Goal: Information Seeking & Learning: Learn about a topic

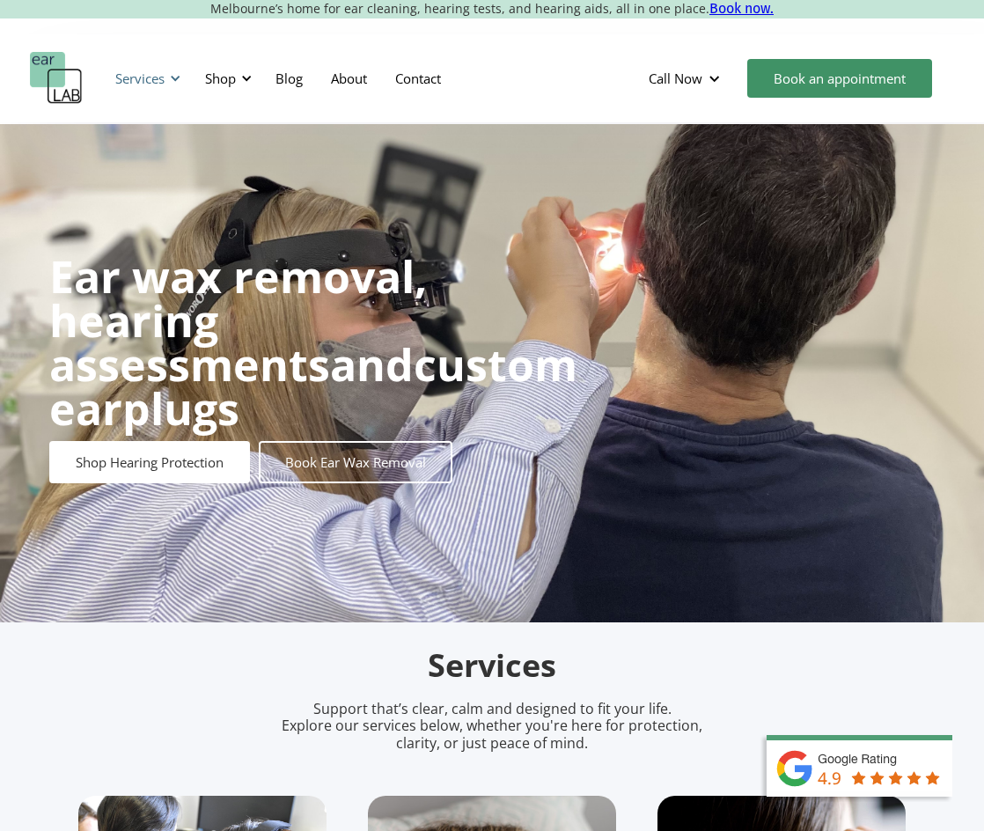
click at [166, 79] on div "Services" at bounding box center [145, 78] width 81 height 53
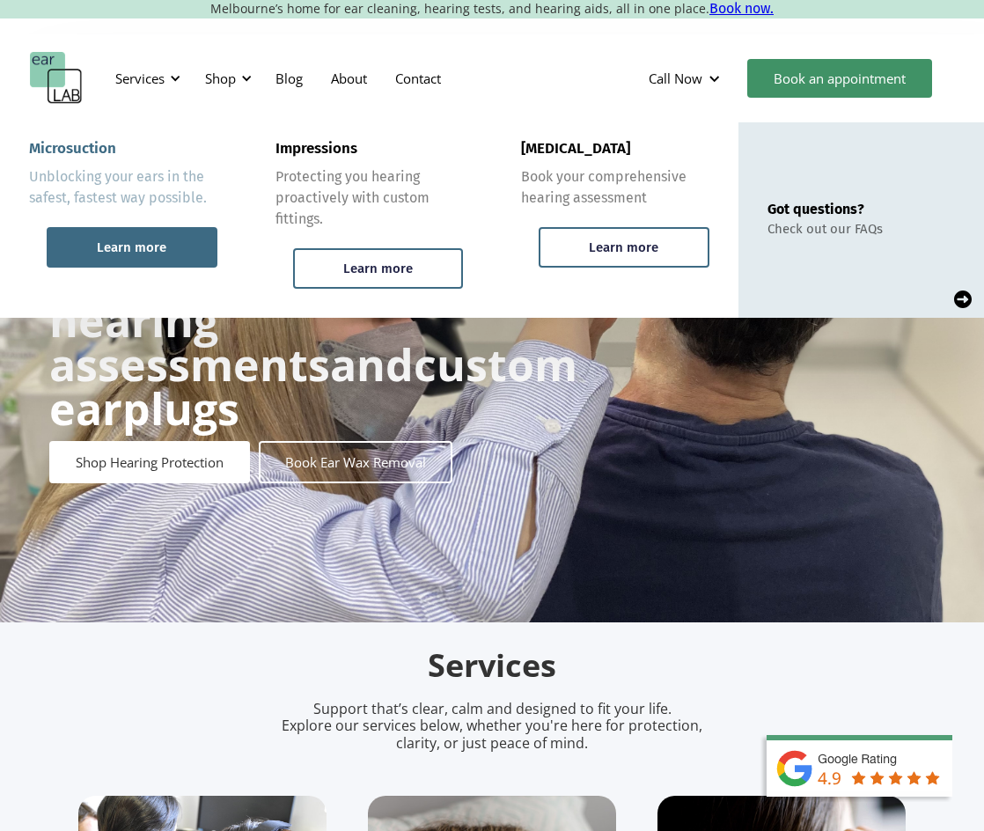
click at [148, 245] on div "Learn more" at bounding box center [132, 248] width 70 height 16
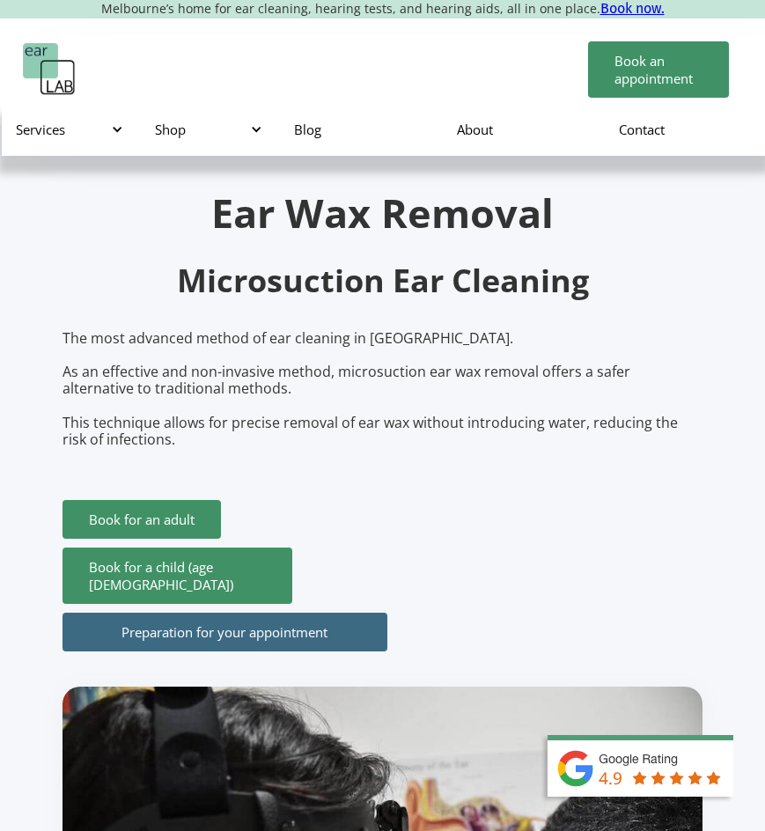
click at [61, 82] on img "home" at bounding box center [49, 69] width 53 height 53
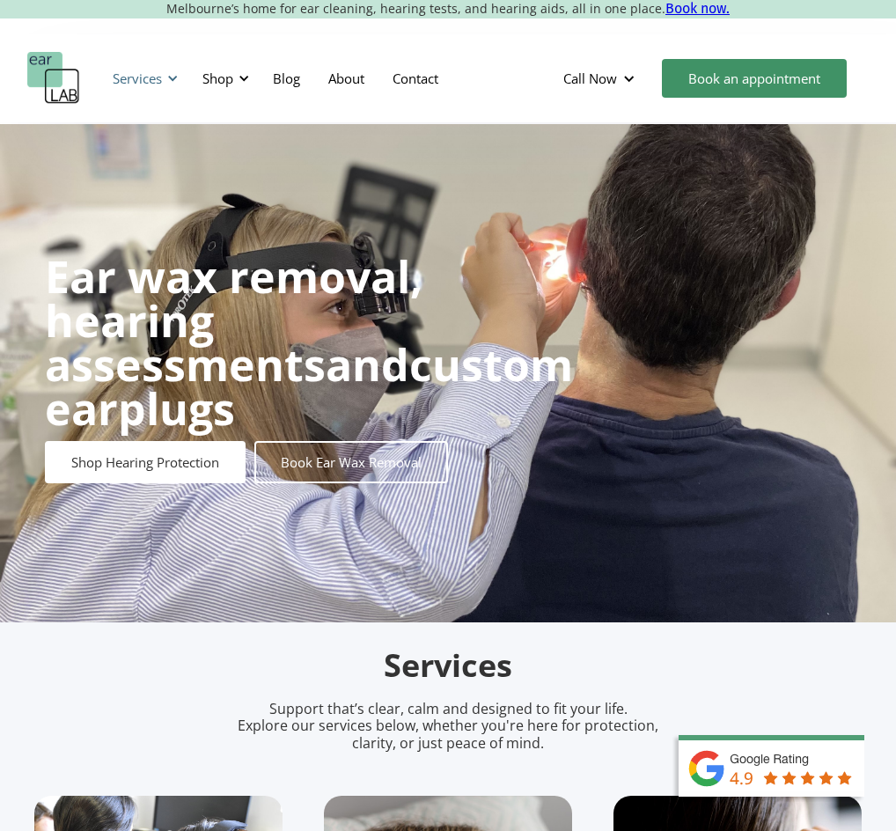
click at [145, 80] on div "Services" at bounding box center [137, 79] width 49 height 18
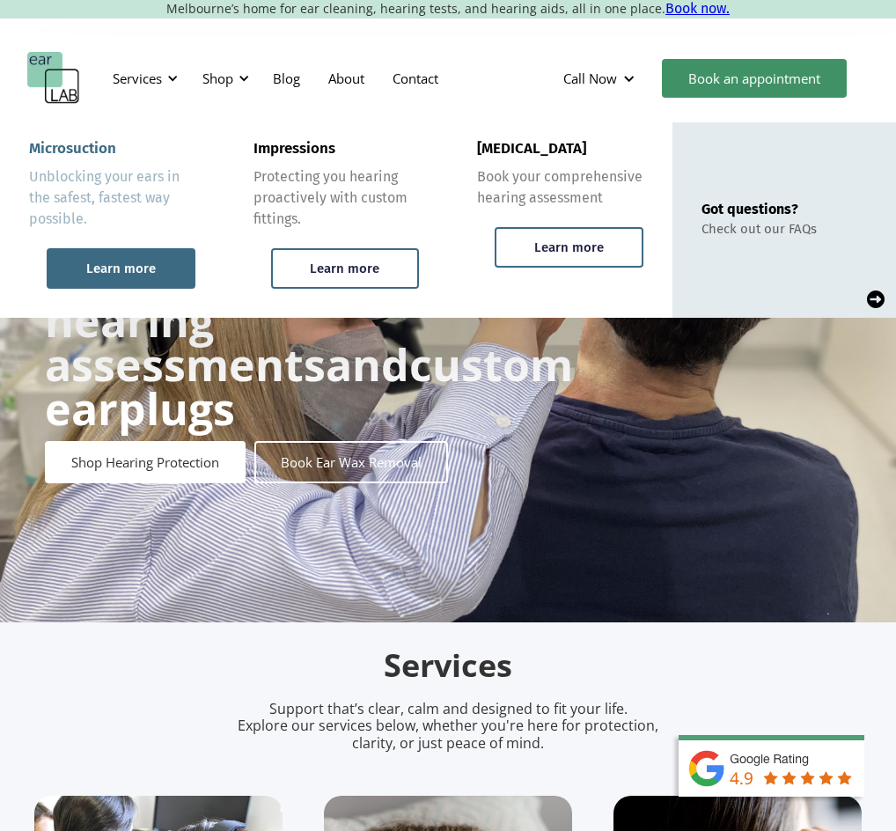
click at [104, 253] on div "Learn more" at bounding box center [121, 268] width 149 height 41
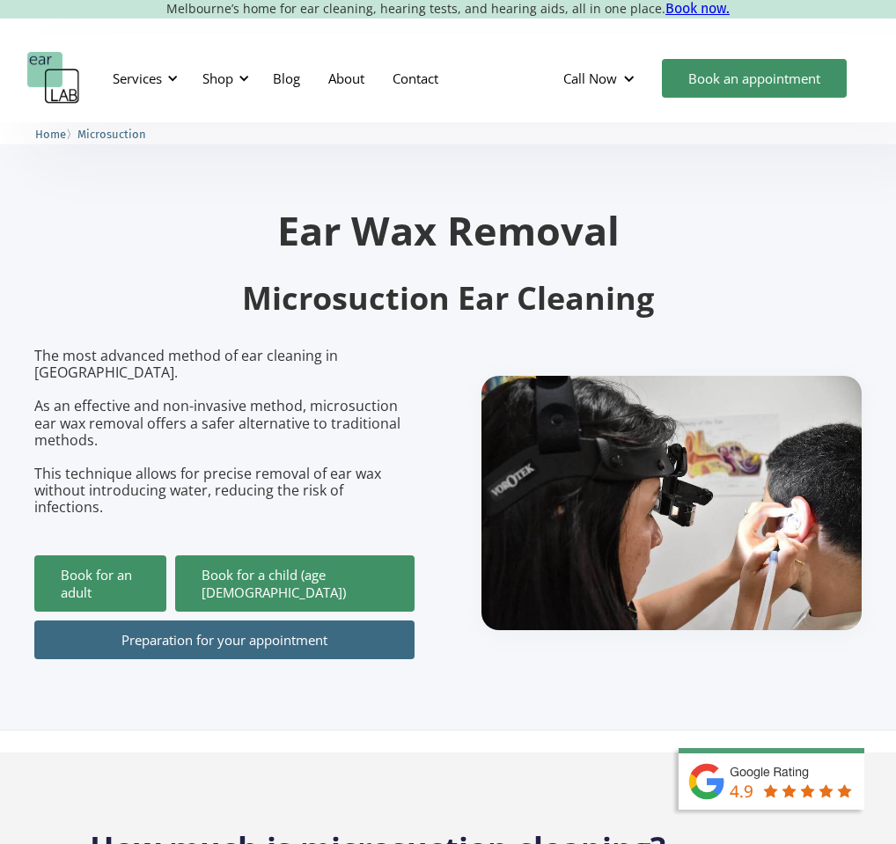
click at [291, 240] on h1 "Ear Wax Removal" at bounding box center [448, 230] width 828 height 40
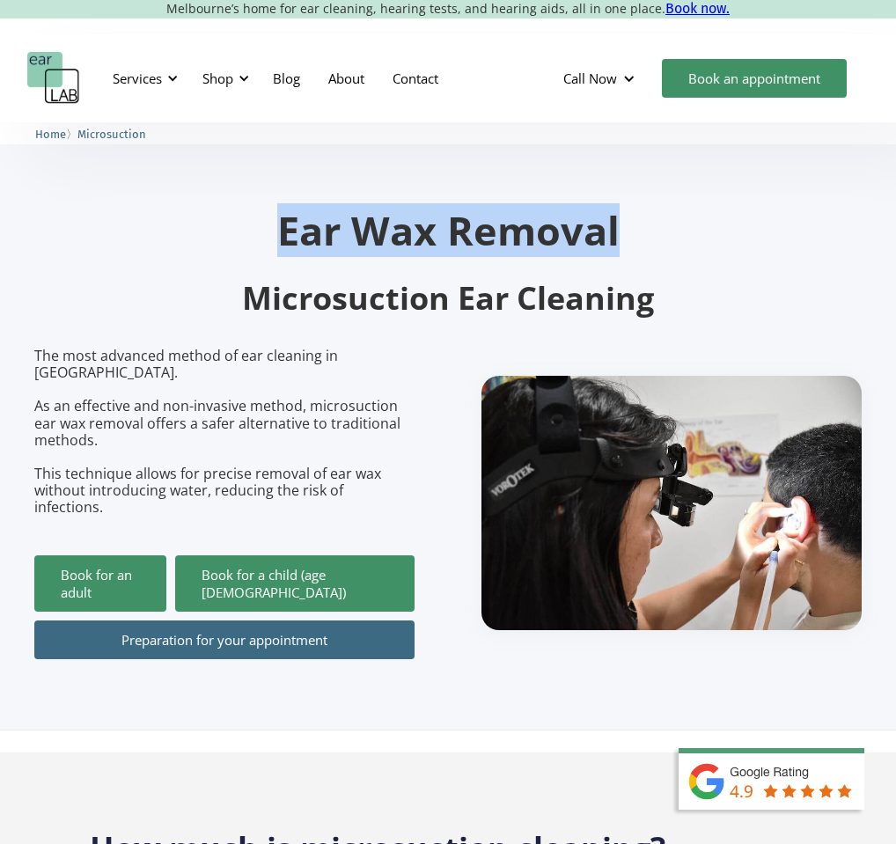
drag, startPoint x: 287, startPoint y: 240, endPoint x: 624, endPoint y: 229, distance: 337.4
click at [624, 229] on h1 "Ear Wax Removal" at bounding box center [448, 230] width 828 height 40
copy h1 "Ear Wax Removal"
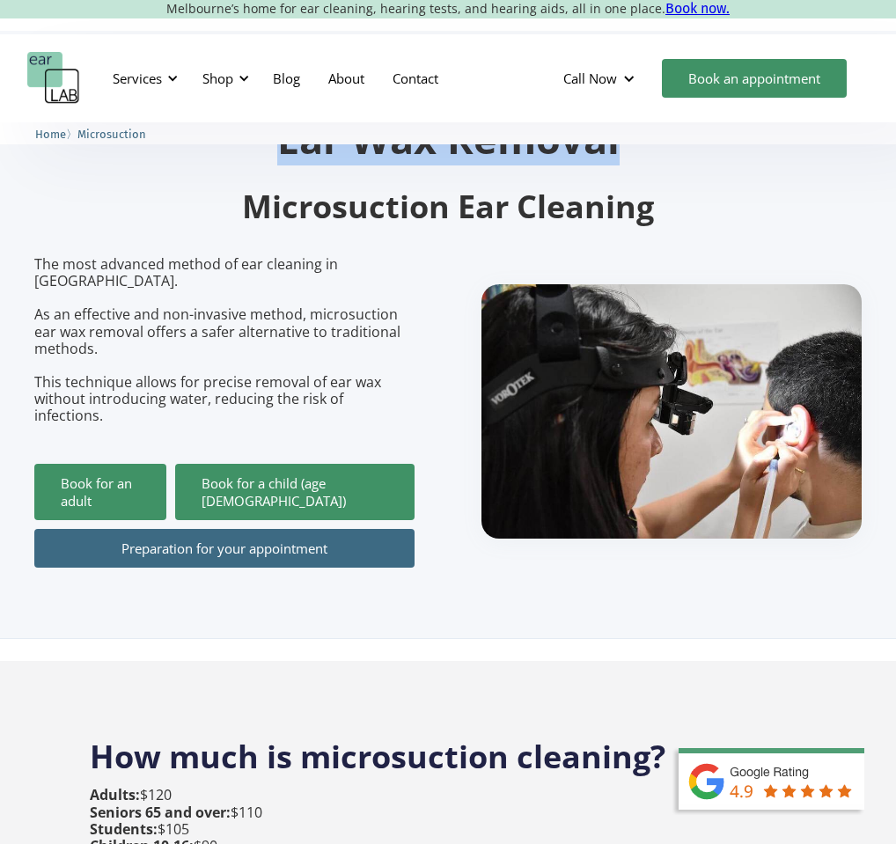
scroll to position [98, 0]
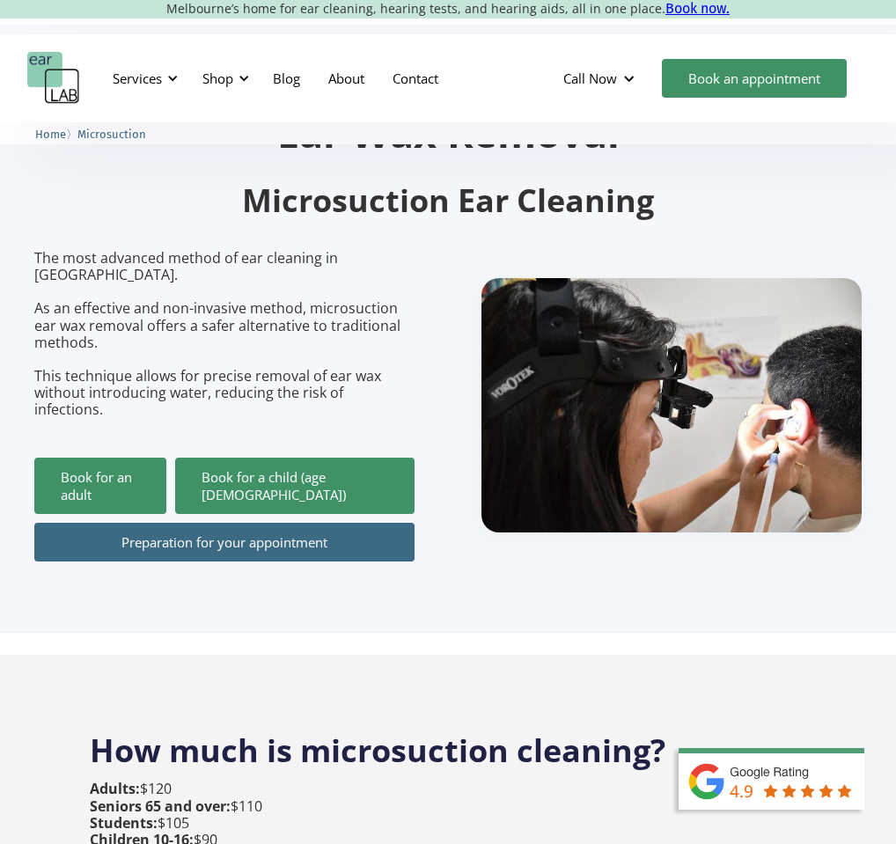
click at [492, 236] on div "Ear Wax Removal Microsuction Ear Cleaning The most advanced method of ear clean…" at bounding box center [448, 337] width 828 height 449
click at [410, 234] on div "Ear Wax Removal Microsuction Ear Cleaning The most advanced method of ear clean…" at bounding box center [448, 337] width 828 height 449
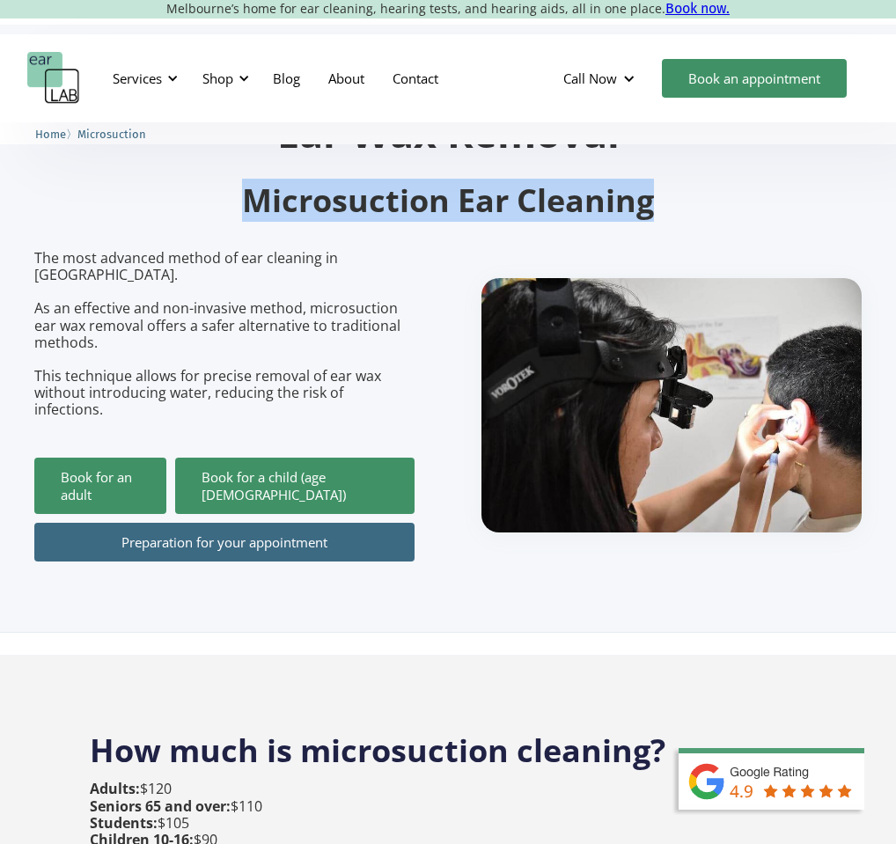
drag, startPoint x: 244, startPoint y: 203, endPoint x: 675, endPoint y: 207, distance: 430.6
click at [675, 208] on h2 "Microsuction Ear Cleaning" at bounding box center [448, 201] width 828 height 41
copy h2 "Microsuction Ear Cleaning"
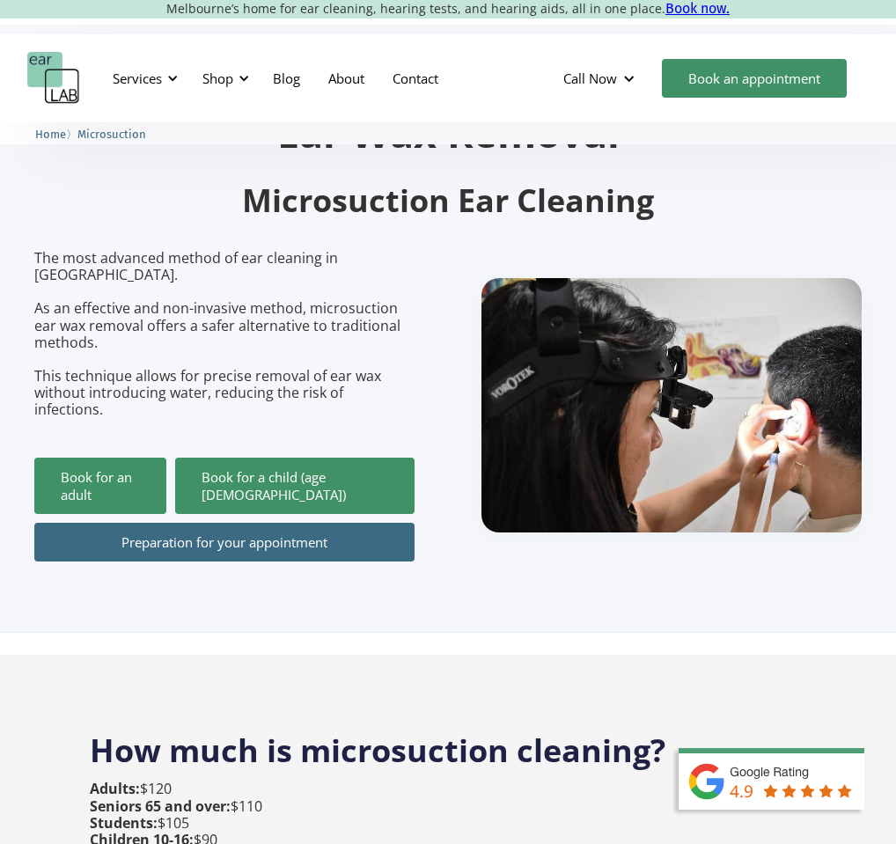
click at [362, 333] on p "The most advanced method of ear cleaning in [GEOGRAPHIC_DATA]. As an effective …" at bounding box center [224, 334] width 380 height 169
drag, startPoint x: 75, startPoint y: 295, endPoint x: 299, endPoint y: 295, distance: 223.7
click at [299, 295] on p "The most advanced method of ear cleaning in [GEOGRAPHIC_DATA]. As an effective …" at bounding box center [224, 334] width 380 height 169
copy p "effective and non-invasive method"
click at [439, 333] on div "The most advanced method of ear cleaning in [GEOGRAPHIC_DATA]. As an effective …" at bounding box center [448, 406] width 828 height 312
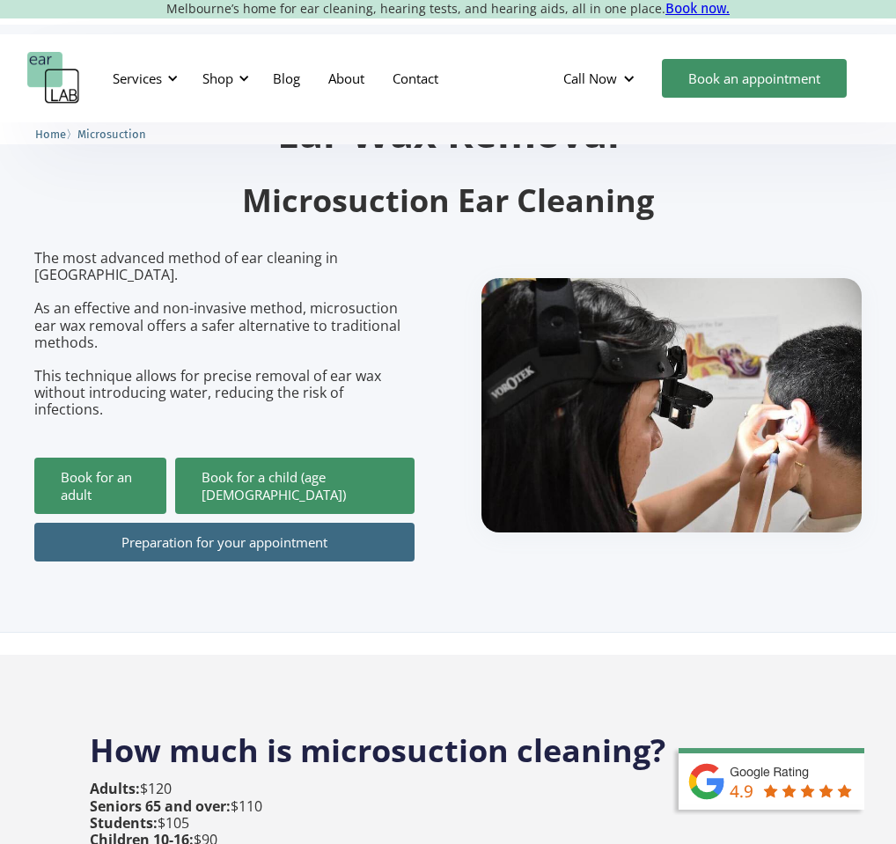
click at [350, 320] on p "The most advanced method of ear cleaning in [GEOGRAPHIC_DATA]. As an effective …" at bounding box center [224, 334] width 380 height 169
drag, startPoint x: 200, startPoint y: 313, endPoint x: 371, endPoint y: 332, distance: 171.9
click at [371, 332] on p "The most advanced method of ear cleaning in [GEOGRAPHIC_DATA]. As an effective …" at bounding box center [224, 334] width 380 height 169
copy p "safer alternative to traditional methods."
drag, startPoint x: 203, startPoint y: 363, endPoint x: 401, endPoint y: 362, distance: 198.1
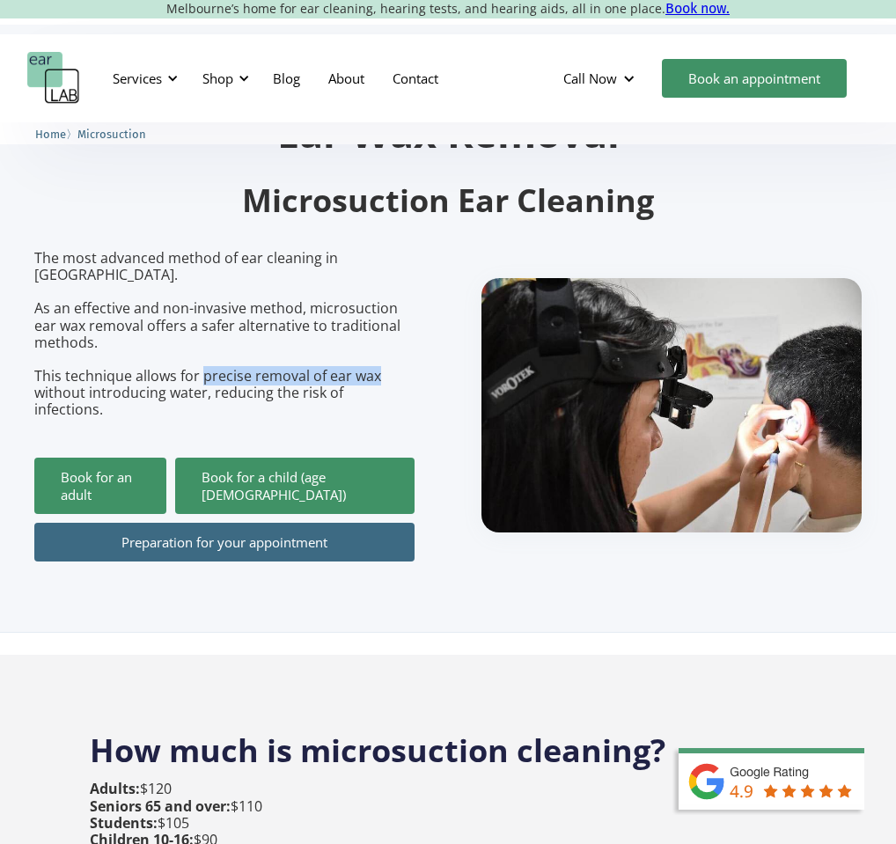
click at [401, 363] on p "The most advanced method of ear cleaning in [GEOGRAPHIC_DATA]. As an effective …" at bounding box center [224, 334] width 380 height 169
copy p "precise removal of ear wax"
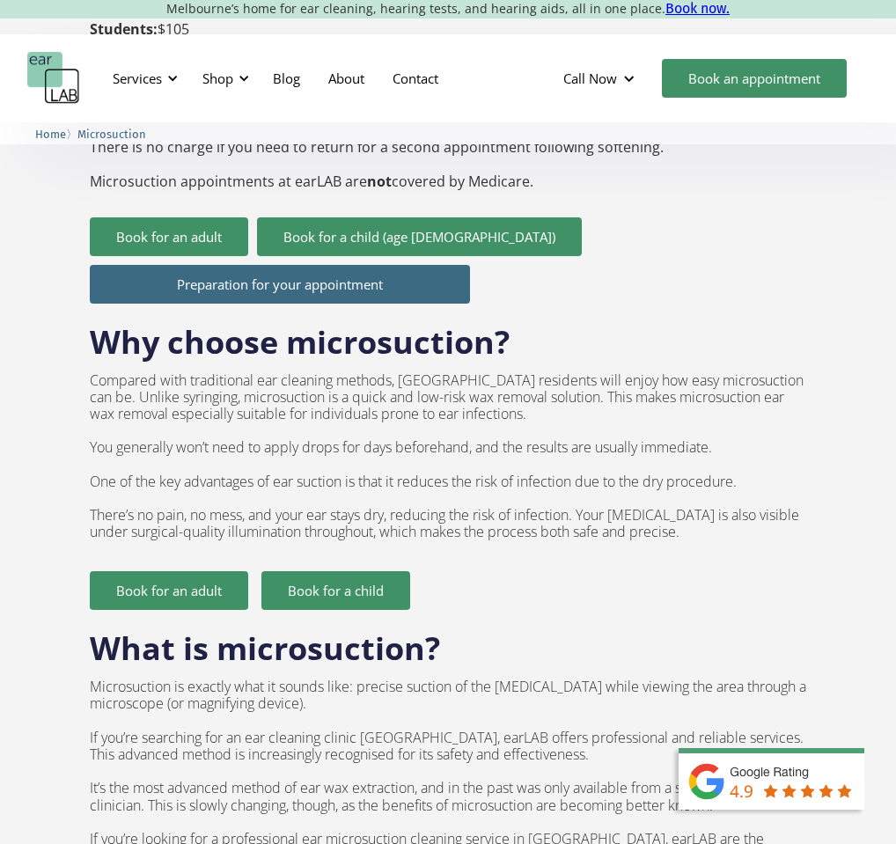
scroll to position [900, 0]
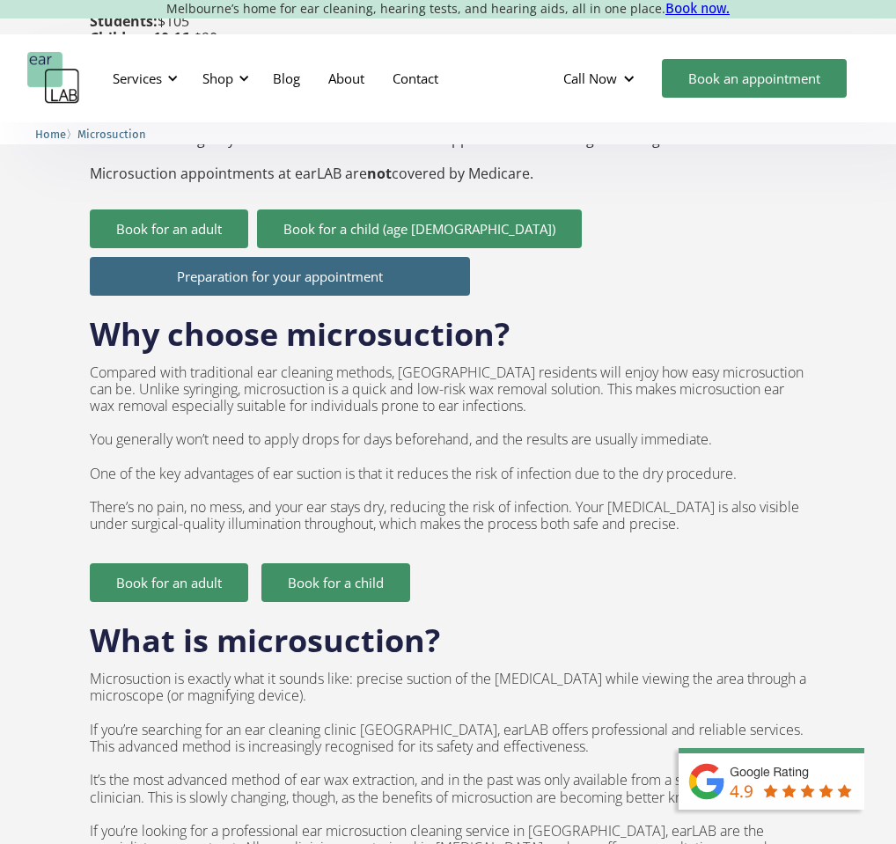
click at [630, 365] on p "Compared with traditional ear cleaning methods, [GEOGRAPHIC_DATA] residents wil…" at bounding box center [448, 449] width 717 height 169
drag, startPoint x: 563, startPoint y: 341, endPoint x: 786, endPoint y: 339, distance: 223.7
click at [786, 365] on p "Compared with traditional ear cleaning methods, [GEOGRAPHIC_DATA] residents wil…" at bounding box center [448, 449] width 717 height 169
copy p "enjoy how easy microsuction can be"
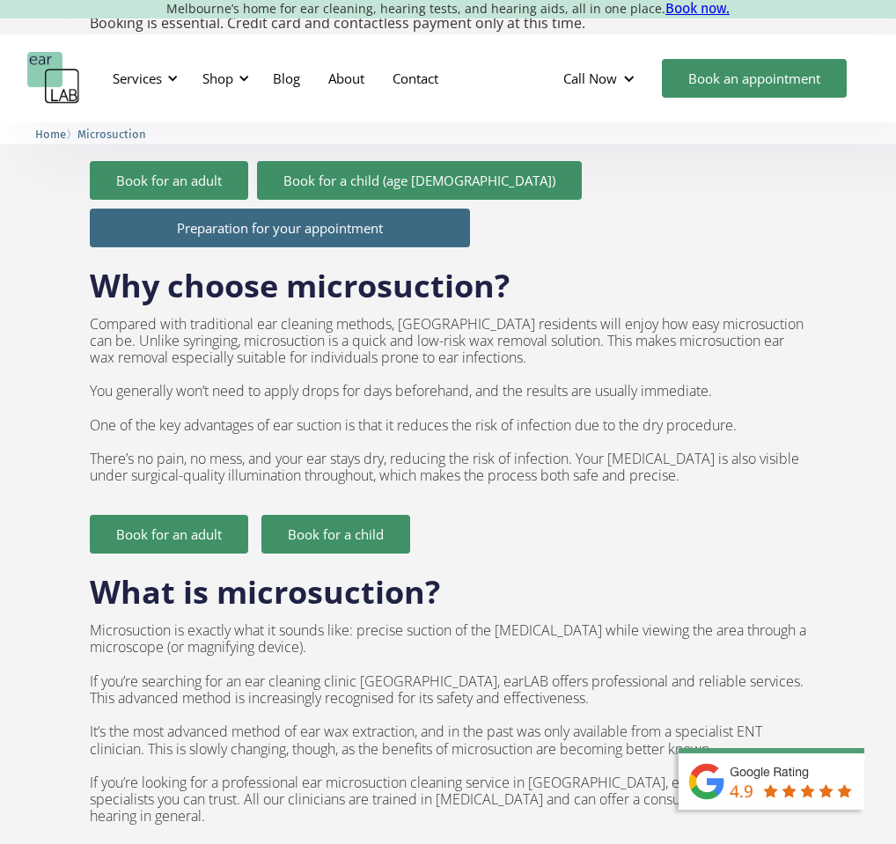
click at [319, 335] on p "Compared with traditional ear cleaning methods, [GEOGRAPHIC_DATA] residents wil…" at bounding box center [448, 400] width 717 height 169
drag, startPoint x: 197, startPoint y: 307, endPoint x: 555, endPoint y: 307, distance: 357.5
click at [555, 316] on p "Compared with traditional ear cleaning methods, [GEOGRAPHIC_DATA] residents wil…" at bounding box center [448, 400] width 717 height 169
copy p "microsuction is a quick and low-risk wax removal solution"
drag, startPoint x: 209, startPoint y: 324, endPoint x: 498, endPoint y: 332, distance: 288.9
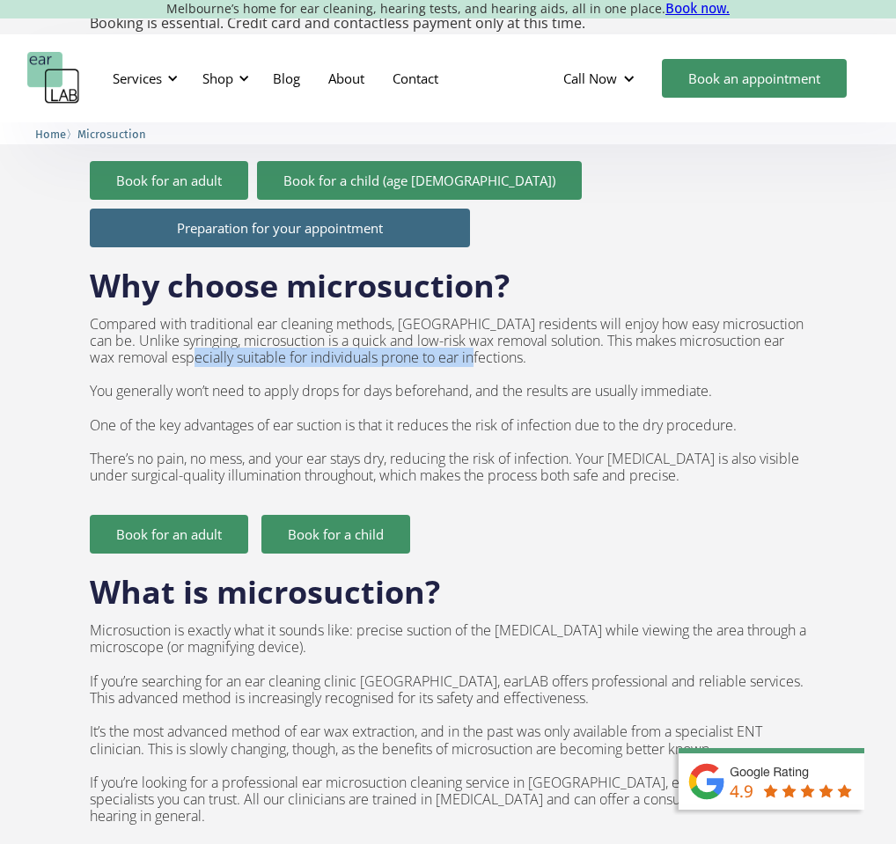
click at [498, 332] on p "Compared with traditional ear cleaning methods, [GEOGRAPHIC_DATA] residents wil…" at bounding box center [448, 400] width 717 height 169
copy p "suitable for individuals prone to ear infections"
click at [348, 406] on p "Compared with traditional ear cleaning methods, [GEOGRAPHIC_DATA] residents wil…" at bounding box center [448, 400] width 717 height 169
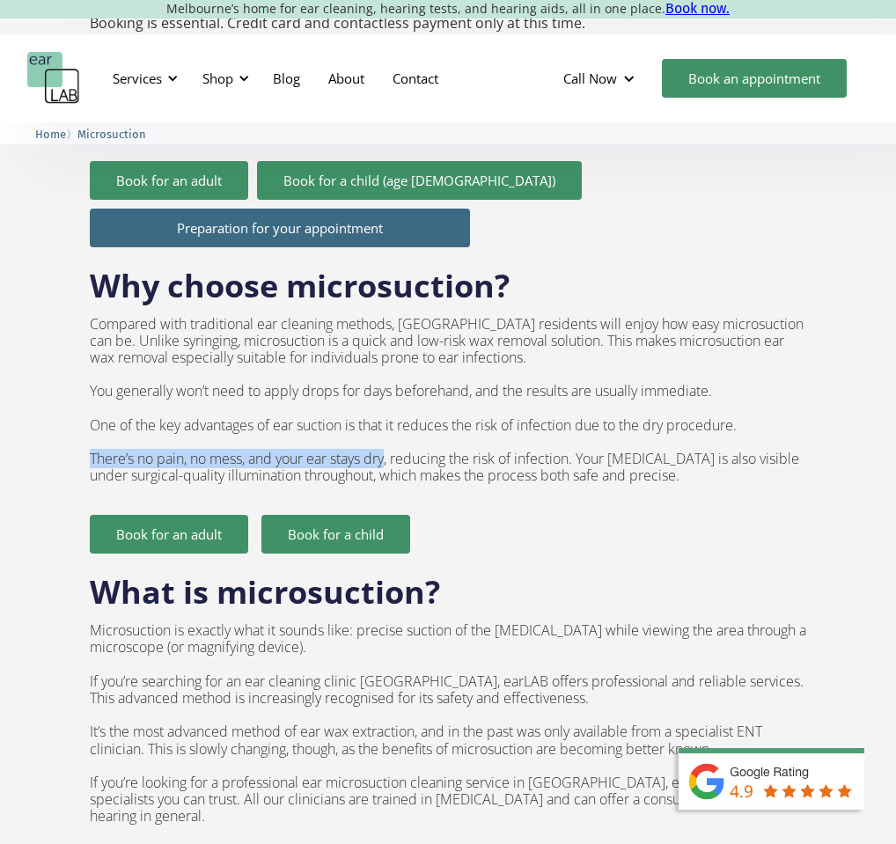
drag, startPoint x: 90, startPoint y: 429, endPoint x: 391, endPoint y: 424, distance: 301.2
click at [391, 424] on p "Compared with traditional ear cleaning methods, [GEOGRAPHIC_DATA] residents wil…" at bounding box center [448, 400] width 717 height 169
copy p "There’s no pain, no mess, and your ear stays dry"
click at [529, 446] on p "Compared with traditional ear cleaning methods, [GEOGRAPHIC_DATA] residents wil…" at bounding box center [448, 400] width 717 height 169
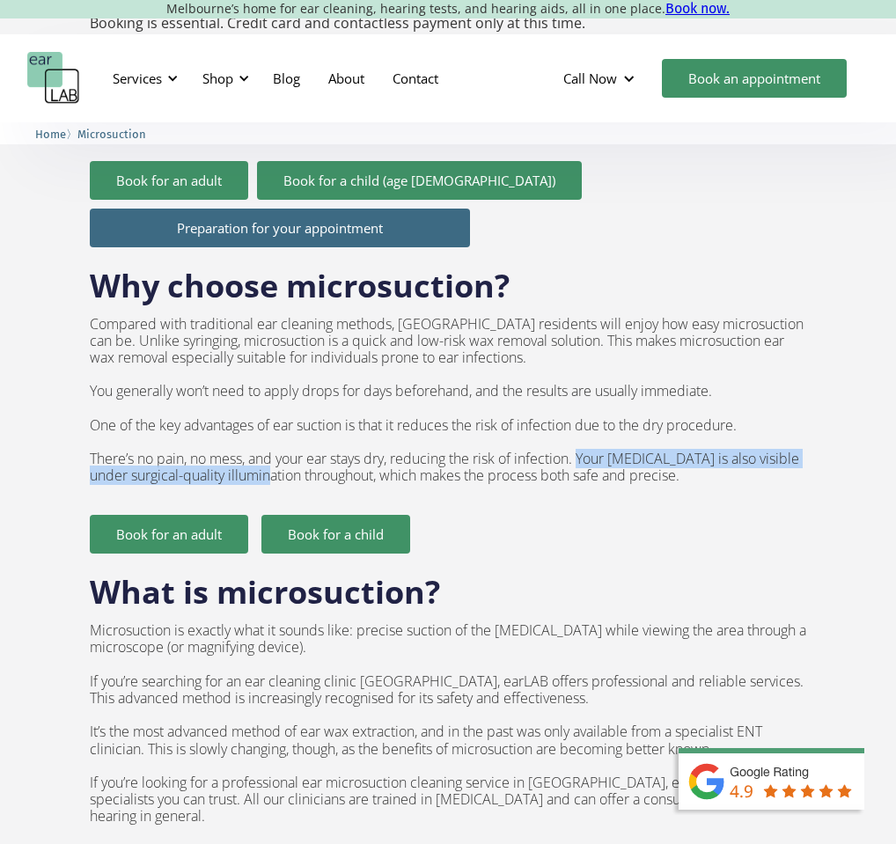
drag, startPoint x: 589, startPoint y: 426, endPoint x: 259, endPoint y: 439, distance: 330.5
click at [259, 439] on p "Compared with traditional ear cleaning methods, [GEOGRAPHIC_DATA] residents wil…" at bounding box center [448, 400] width 717 height 169
copy p "Your [MEDICAL_DATA] is also visible under surgical-quality illumination"
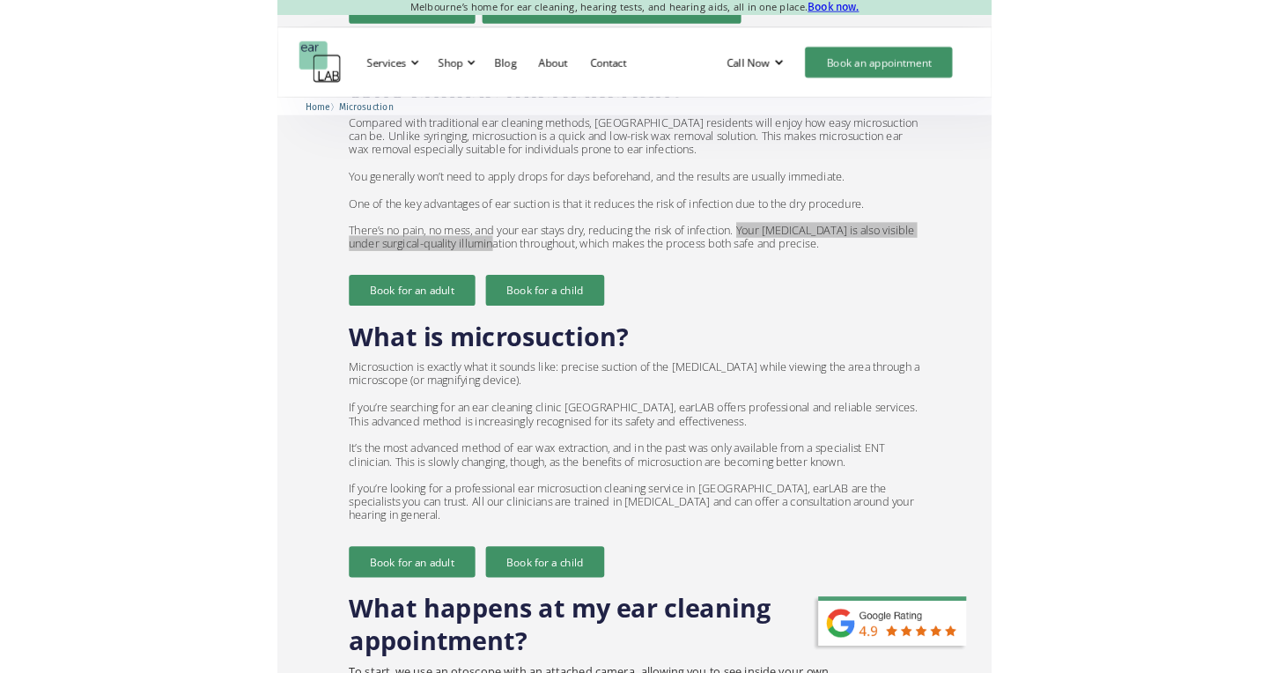
scroll to position [1116, 0]
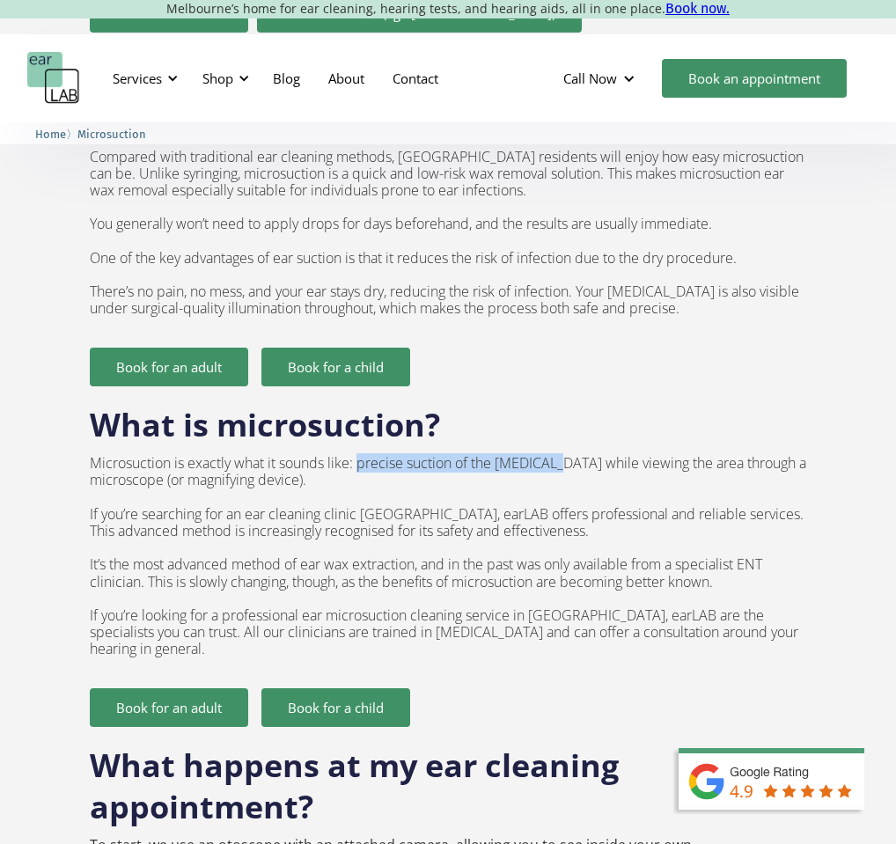
drag, startPoint x: 360, startPoint y: 432, endPoint x: 557, endPoint y: 432, distance: 197.2
click at [557, 455] on p "Microsuction is exactly what it sounds like: precise suction of the [MEDICAL_DA…" at bounding box center [448, 556] width 717 height 203
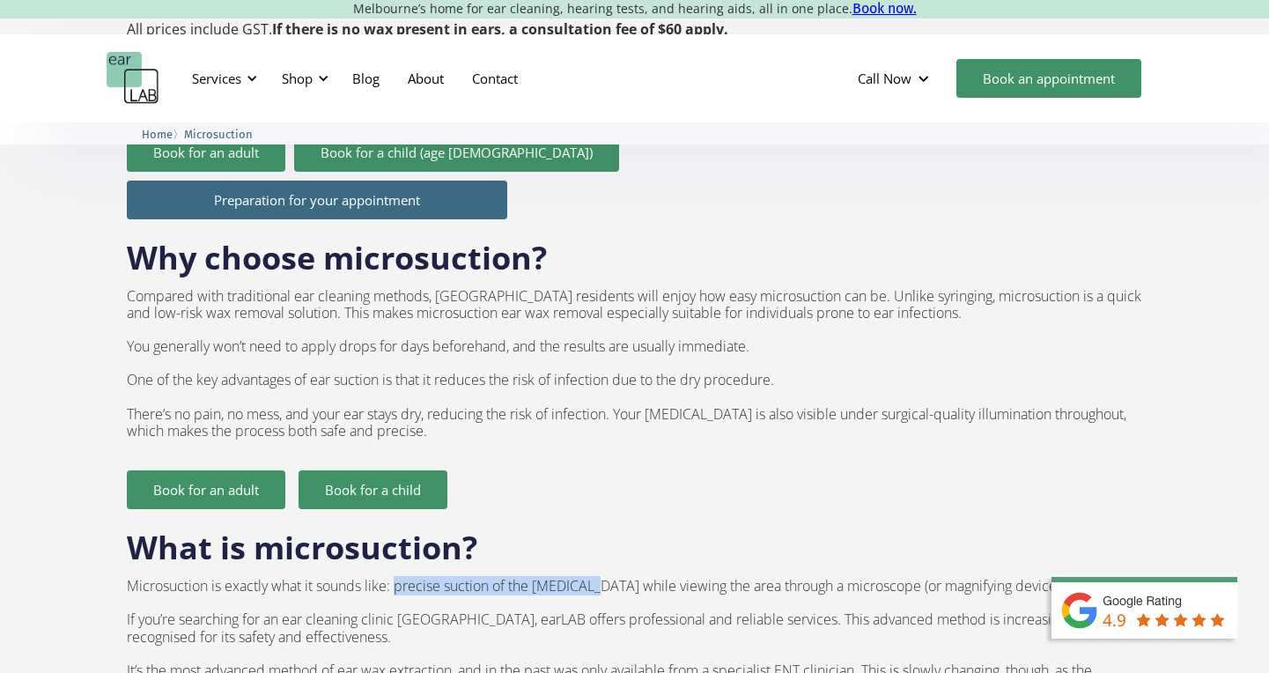
scroll to position [979, 0]
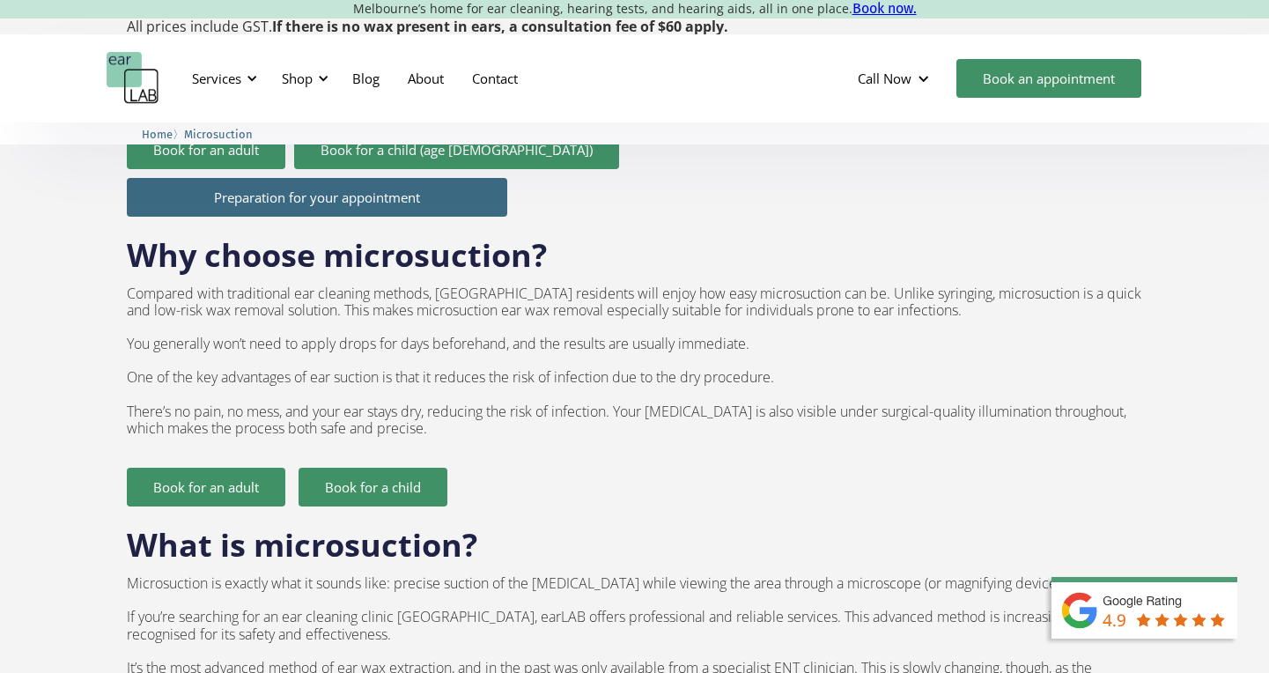
click at [579, 409] on div "Why choose microsuction? Compared with traditional ear cleaning methods, [GEOGR…" at bounding box center [634, 362] width 1015 height 290
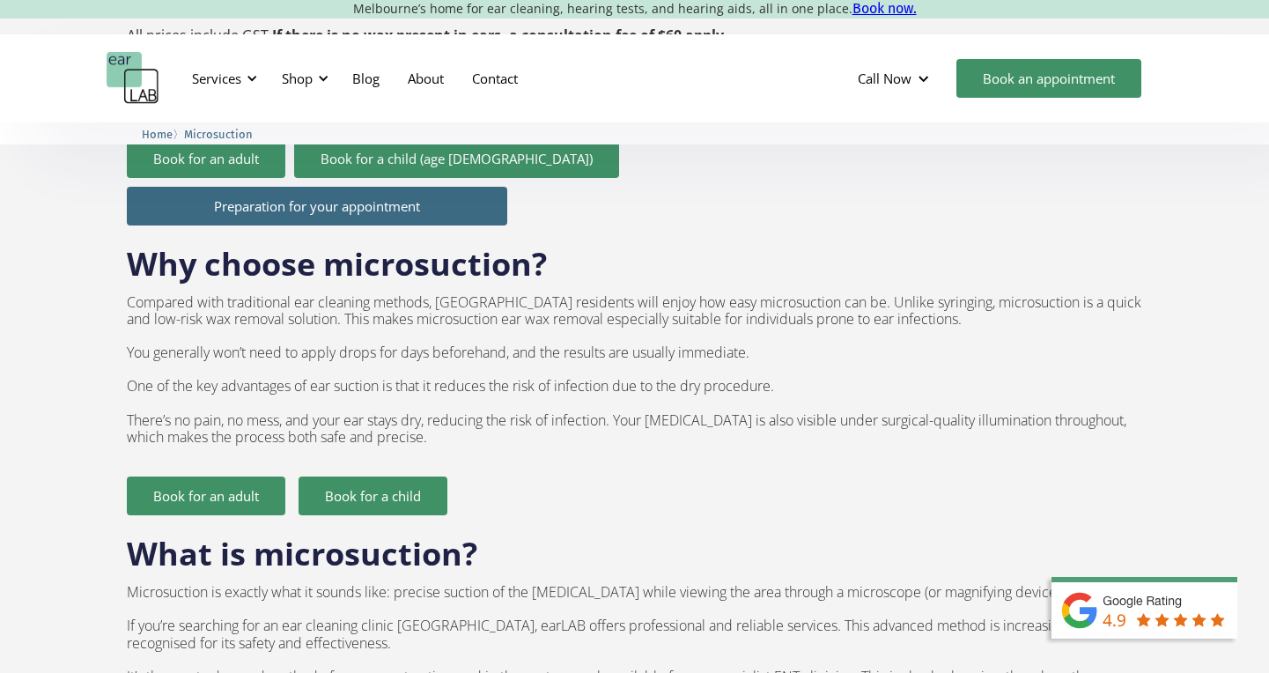
scroll to position [973, 0]
